Goal: Task Accomplishment & Management: Manage account settings

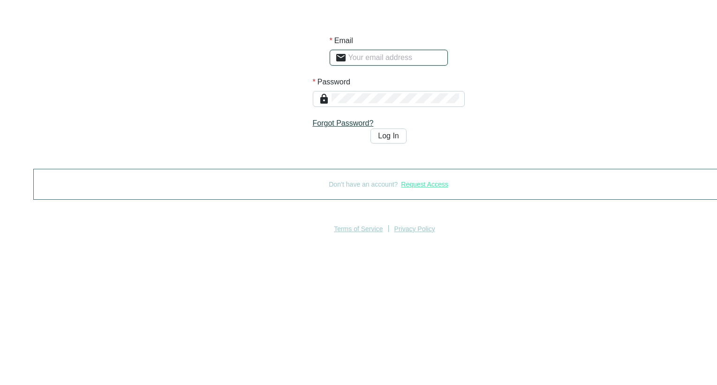
type input "[PERSON_NAME][EMAIL_ADDRESS][PERSON_NAME][DOMAIN_NAME][MEDICAL_DATA]"
click at [370, 143] on button "Log In" at bounding box center [388, 135] width 36 height 15
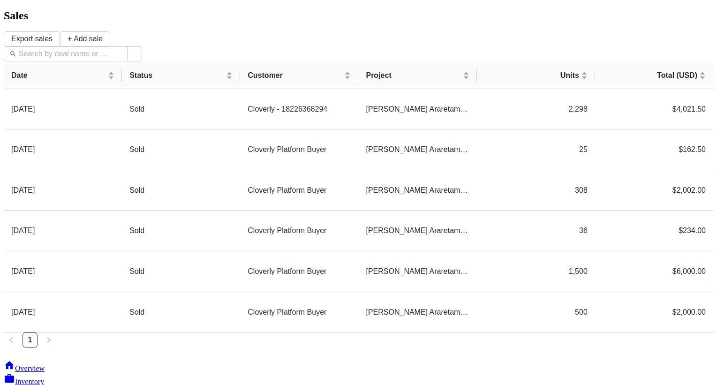
click at [44, 377] on span "Inventory" at bounding box center [29, 381] width 29 height 8
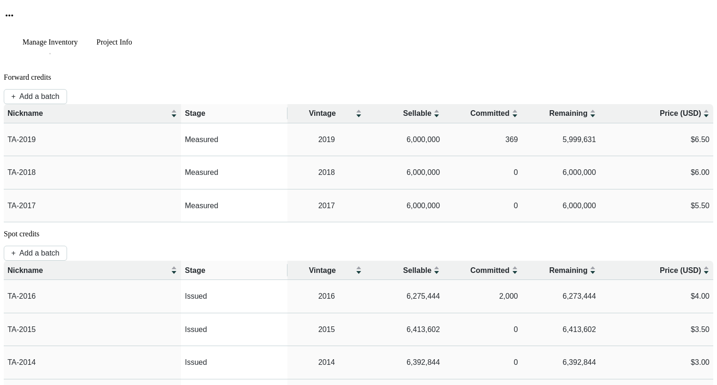
scroll to position [40, 0]
click at [284, 291] on p "Issued" at bounding box center [234, 296] width 99 height 10
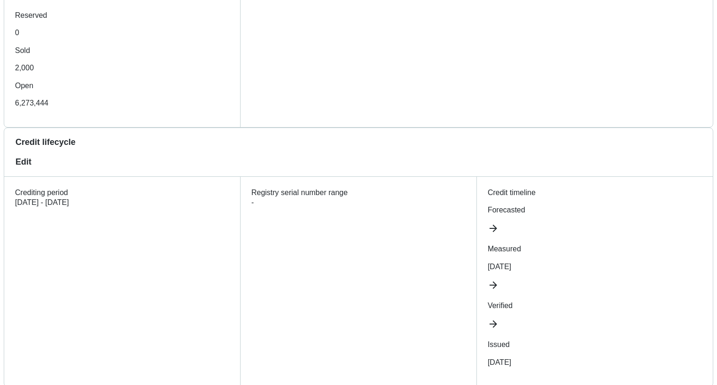
scroll to position [468, 0]
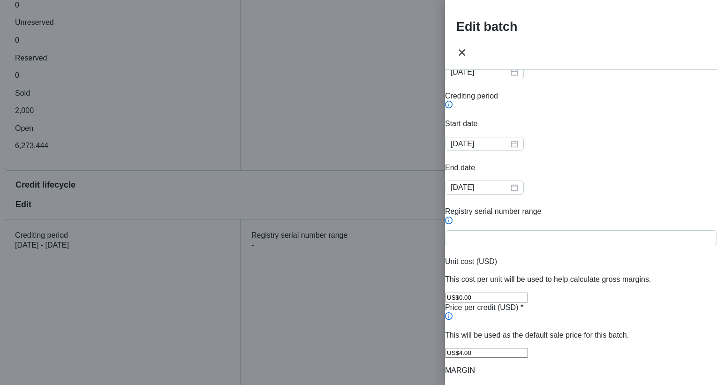
scroll to position [347, 0]
click at [487, 347] on input "US$4.00" at bounding box center [486, 352] width 83 height 10
type input "US$2.50"
type input "US$3"
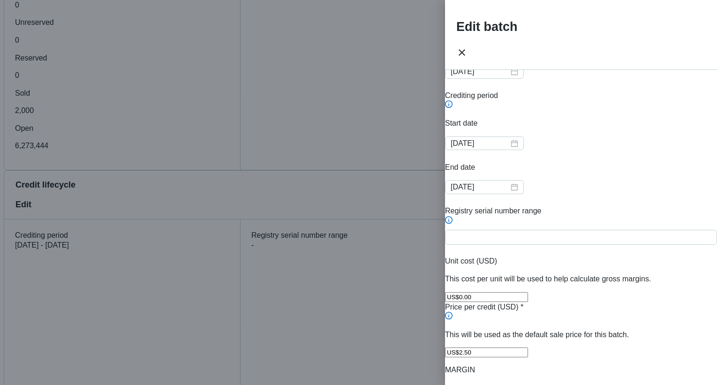
type input "US$2.00"
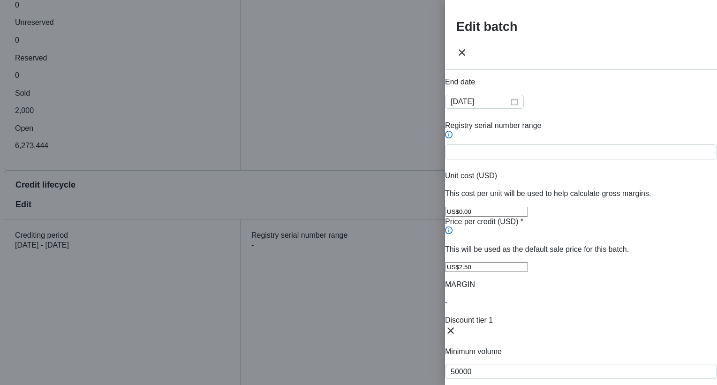
scroll to position [444, 0]
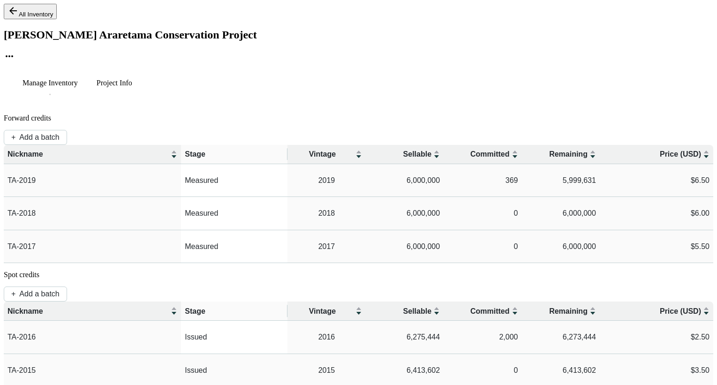
click at [284, 365] on p "Issued" at bounding box center [234, 370] width 99 height 10
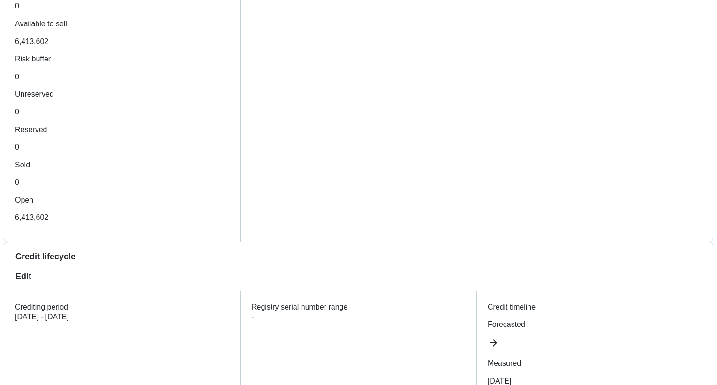
scroll to position [354, 0]
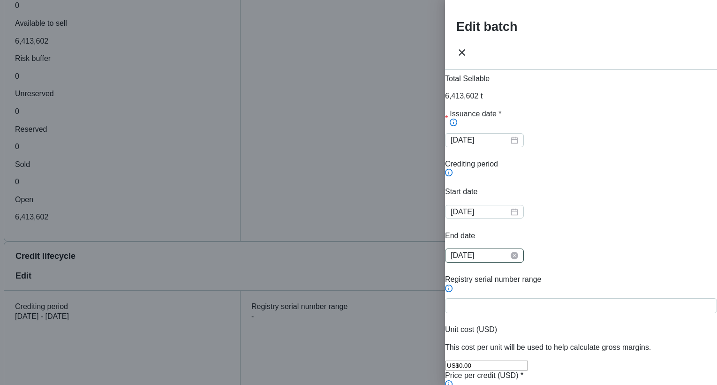
scroll to position [282, 0]
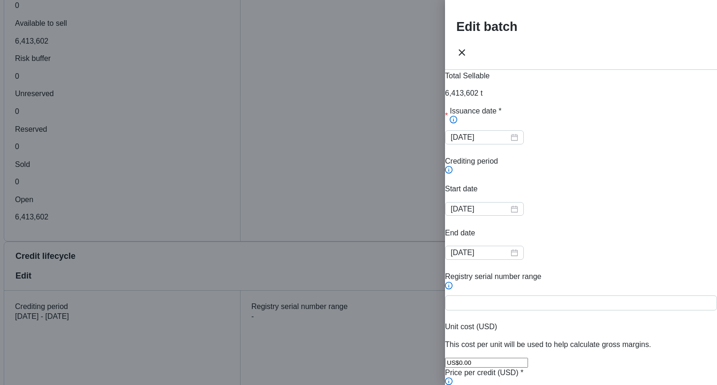
type input "US$2.50"
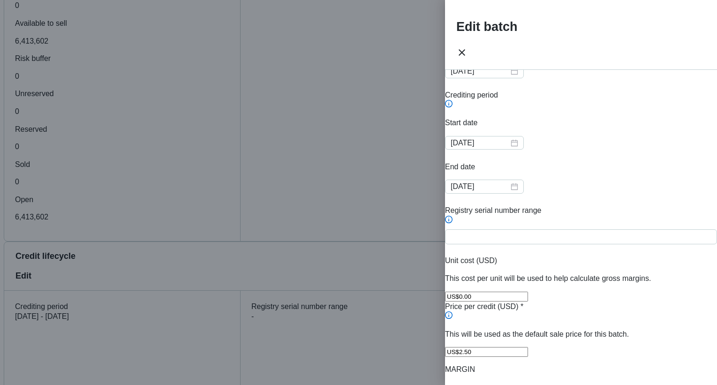
scroll to position [350, 0]
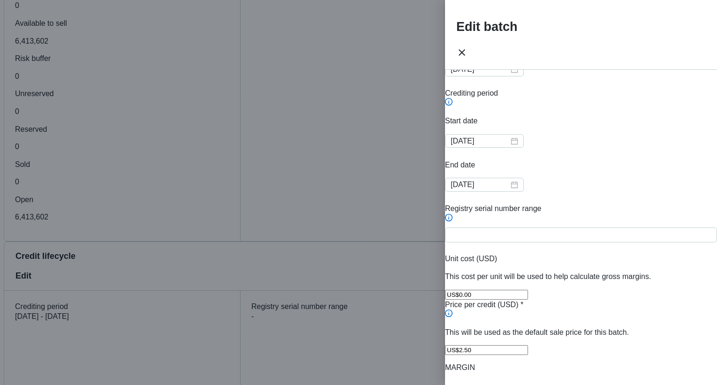
type input "US$2.00"
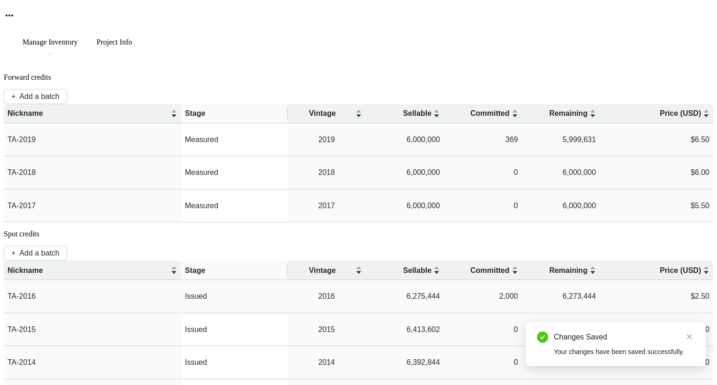
scroll to position [40, 0]
click at [284, 358] on p "Issued" at bounding box center [234, 363] width 99 height 10
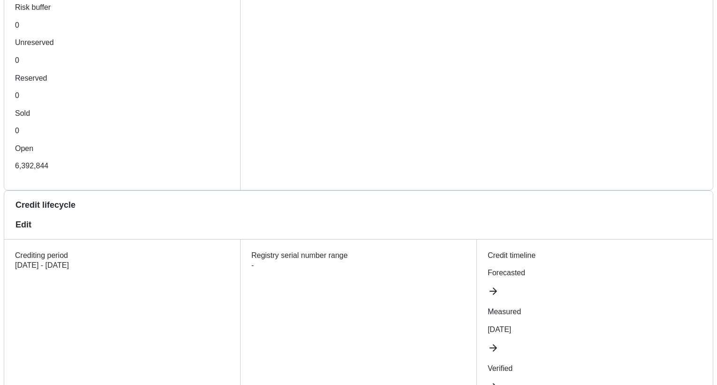
scroll to position [408, 0]
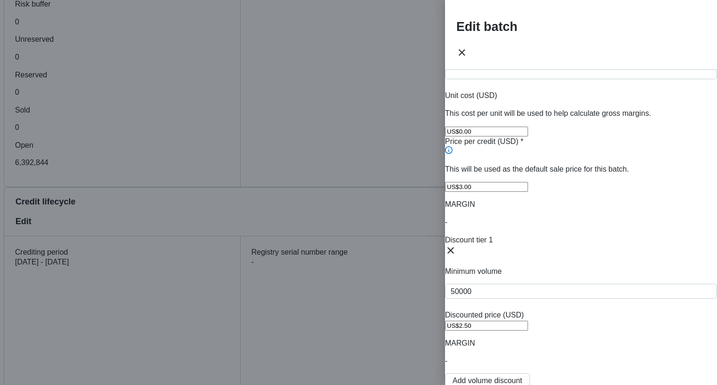
scroll to position [513, 0]
click at [528, 320] on input "US$2.50" at bounding box center [486, 325] width 83 height 10
type input "US$2.25"
click at [522, 376] on span "Add volume discount" at bounding box center [487, 380] width 70 height 8
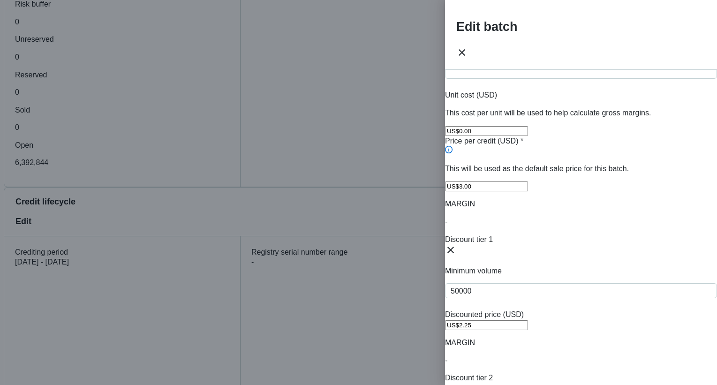
type input "US$2.00"
type input "50000"
click at [685, 191] on div "Batch name * This is the internal name that will be used throughout Catalyst. T…" at bounding box center [581, 124] width 272 height 1112
click at [456, 383] on icon at bounding box center [450, 388] width 11 height 11
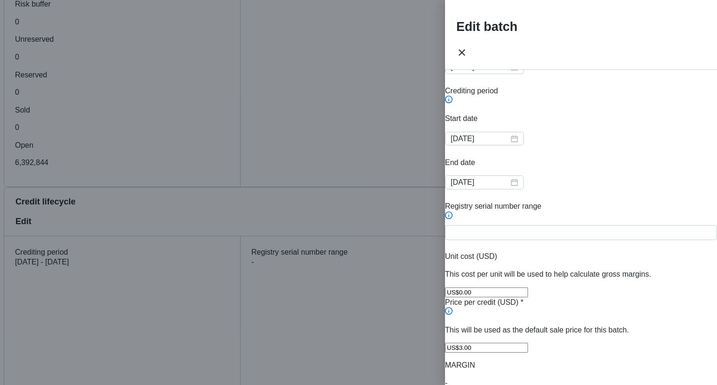
scroll to position [346, 0]
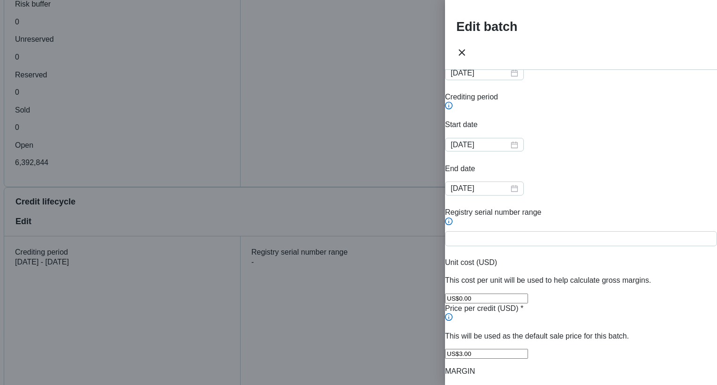
type input "US$2.00"
click at [498, 349] on input "US$3.00" at bounding box center [486, 354] width 83 height 10
type input "US$3"
type input "US$2.25"
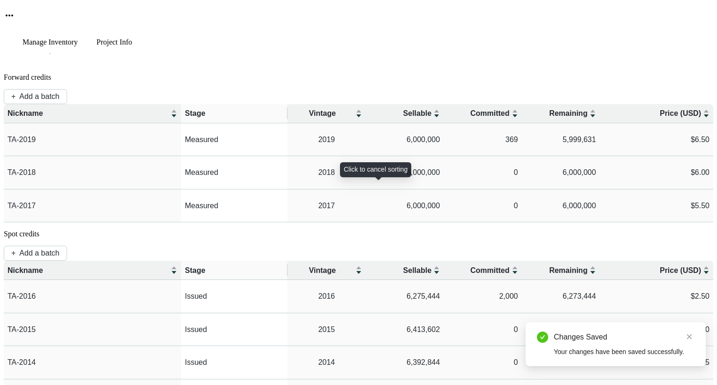
scroll to position [40, 0]
click at [690, 337] on icon "close" at bounding box center [689, 336] width 7 height 7
